Goal: Communication & Community: Answer question/provide support

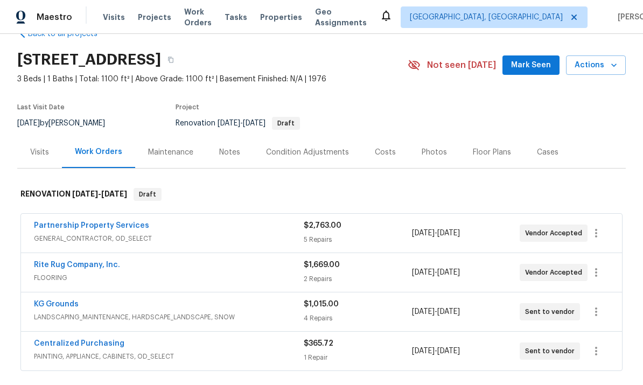
scroll to position [31, 0]
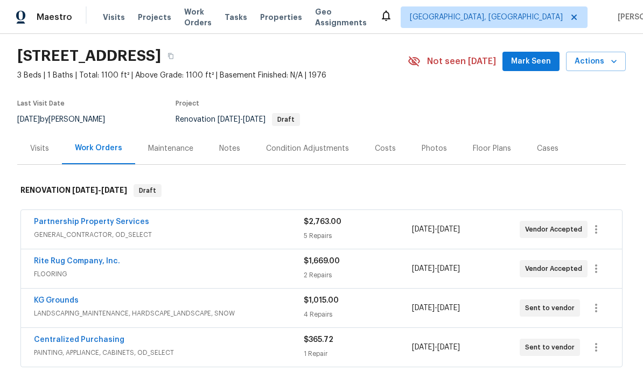
click at [80, 264] on link "Rite Rug Company, Inc." at bounding box center [77, 261] width 86 height 8
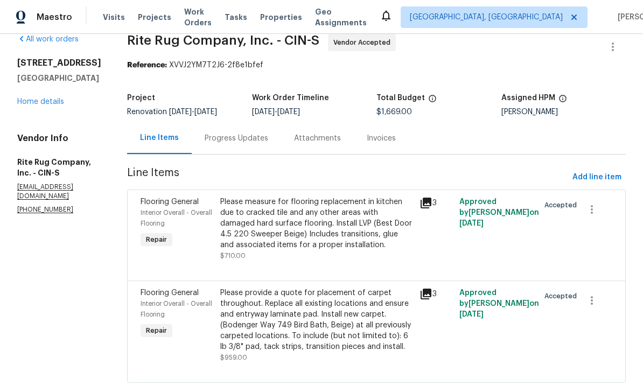
scroll to position [17, 0]
click at [263, 140] on div "Progress Updates" at bounding box center [237, 139] width 64 height 11
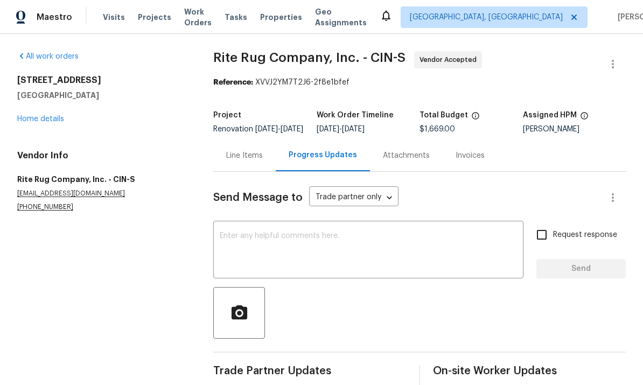
click at [358, 255] on textarea at bounding box center [368, 251] width 297 height 38
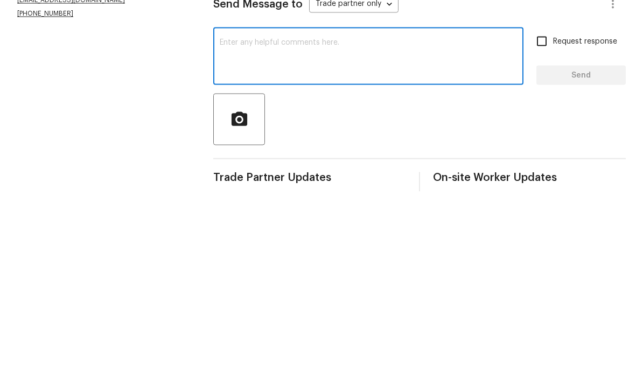
click at [537, 224] on input "Request response" at bounding box center [542, 235] width 23 height 23
checkbox input "true"
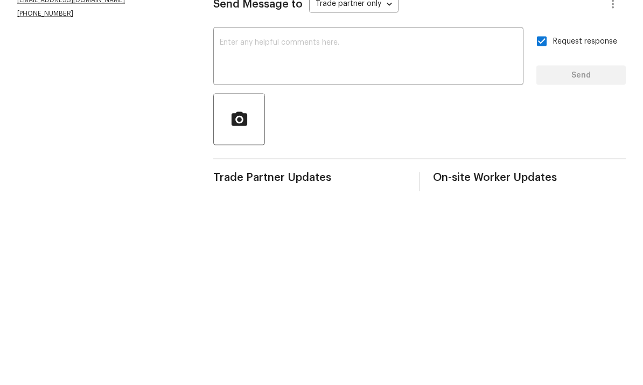
scroll to position [40, 0]
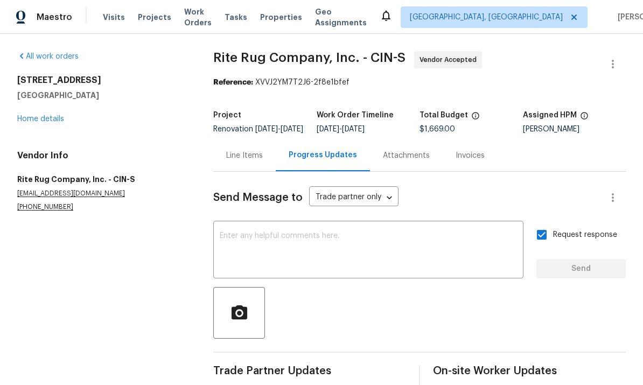
click at [432, 232] on textarea at bounding box center [368, 251] width 297 height 38
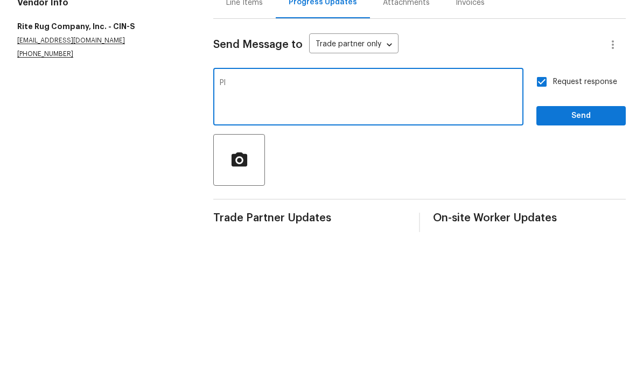
type textarea "P"
type textarea "Portal test."
click at [582, 262] on span "Send" at bounding box center [581, 268] width 72 height 13
